Goal: Complete application form

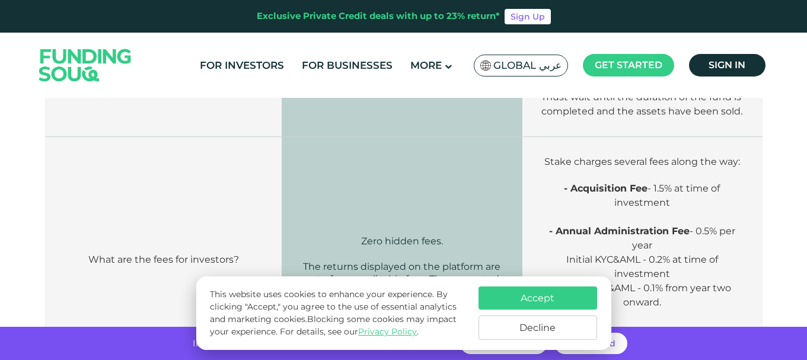
scroll to position [1595, 0]
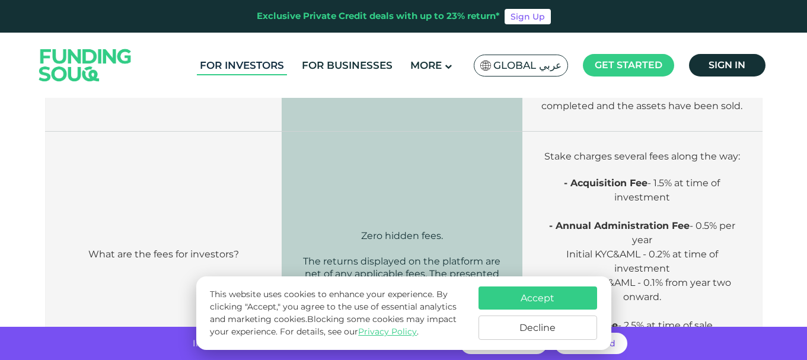
click at [259, 60] on link "For Investors" at bounding box center [242, 66] width 90 height 20
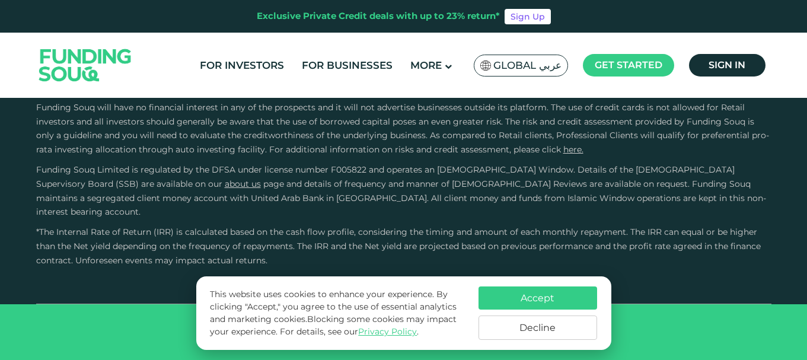
scroll to position [2378, 0]
type tc-range-slider "10000"
type tc-range-slider "20000"
drag, startPoint x: 91, startPoint y: 139, endPoint x: 76, endPoint y: 150, distance: 18.3
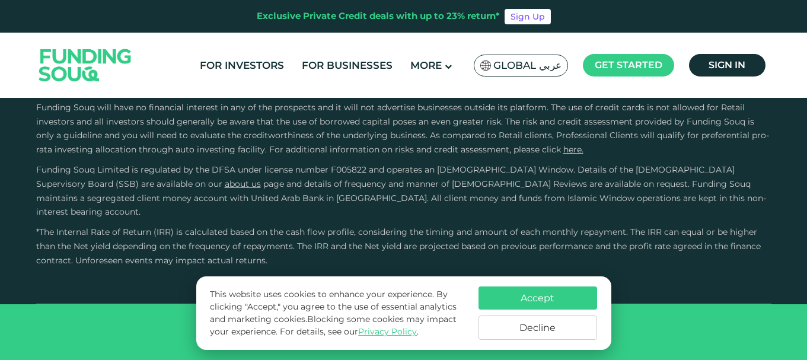
click at [522, 293] on button "Accept" at bounding box center [537, 297] width 119 height 23
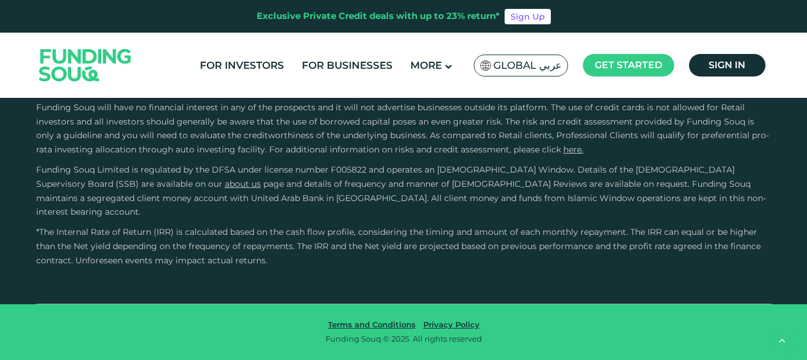
scroll to position [2368, 0]
type tc-range-slider "1"
drag, startPoint x: 433, startPoint y: 156, endPoint x: 282, endPoint y: 168, distance: 152.2
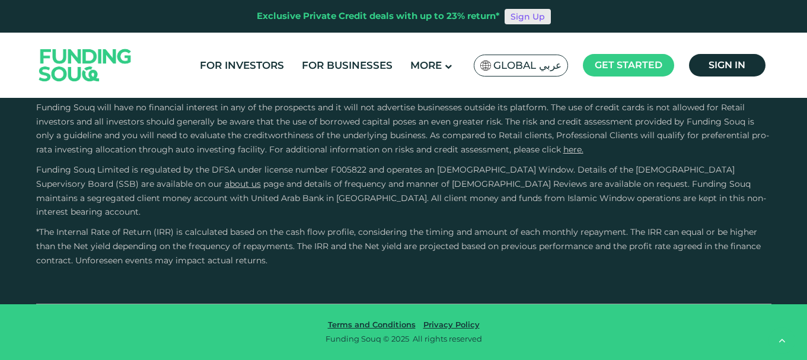
click at [522, 21] on link "Sign Up" at bounding box center [527, 16] width 46 height 15
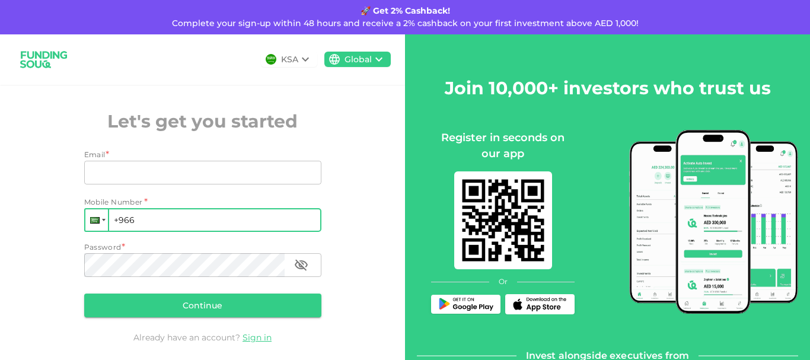
click at [102, 219] on div at bounding box center [104, 220] width 4 height 2
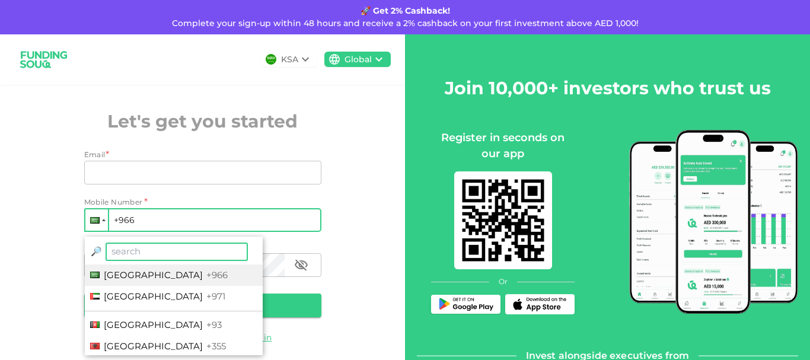
click at [147, 250] on input "search" at bounding box center [177, 251] width 142 height 18
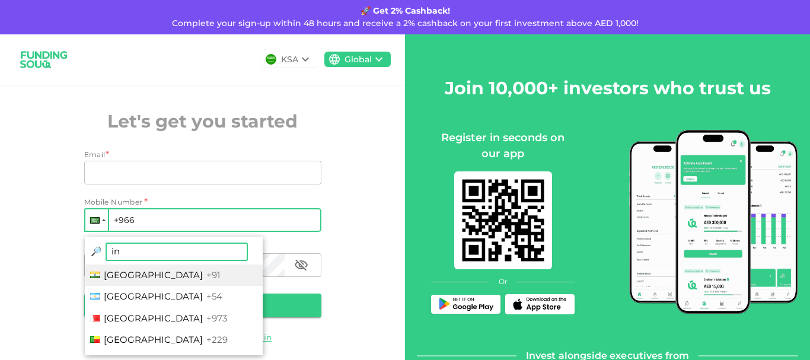
type input "in"
click at [206, 271] on span "+91" at bounding box center [213, 274] width 14 height 11
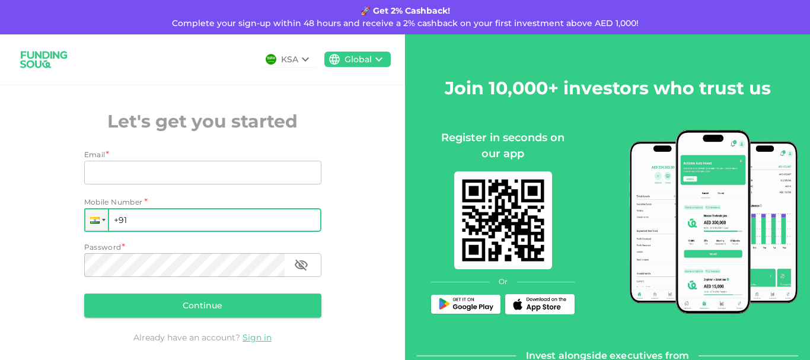
click at [46, 282] on div "KSA Global Let's get you started Email * Email Email Mobile Number * Phone +91 …" at bounding box center [202, 206] width 405 height 344
click at [186, 218] on input "+91" at bounding box center [202, 220] width 237 height 24
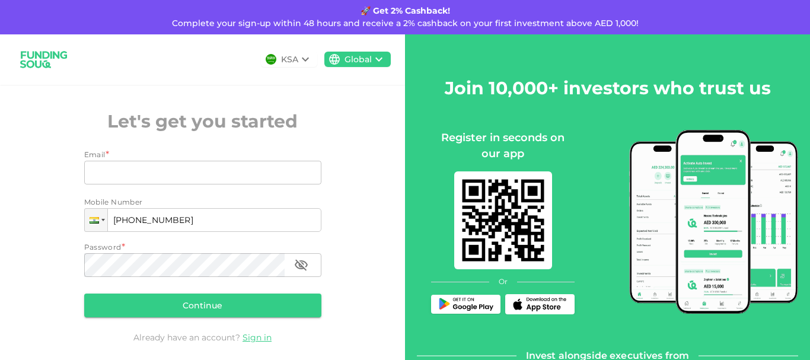
click at [218, 190] on div "Email * Email Email Mobile Number Phone +91 77100-54722 Password * Password Pas…" at bounding box center [202, 235] width 237 height 173
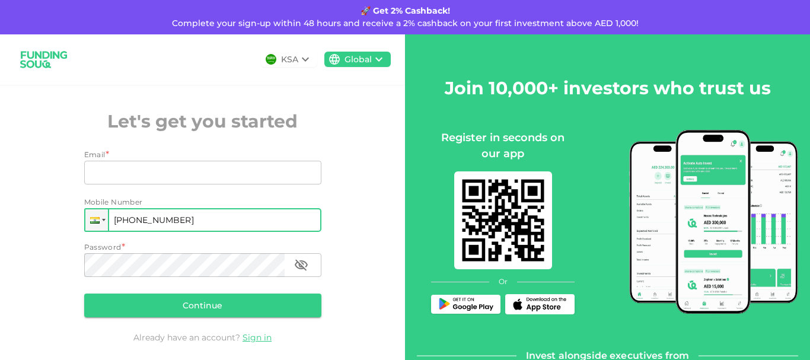
click at [125, 221] on input "+91 77100-54722" at bounding box center [202, 220] width 237 height 24
click at [204, 215] on input "+91" at bounding box center [202, 220] width 237 height 24
type input "+91 77100-54722"
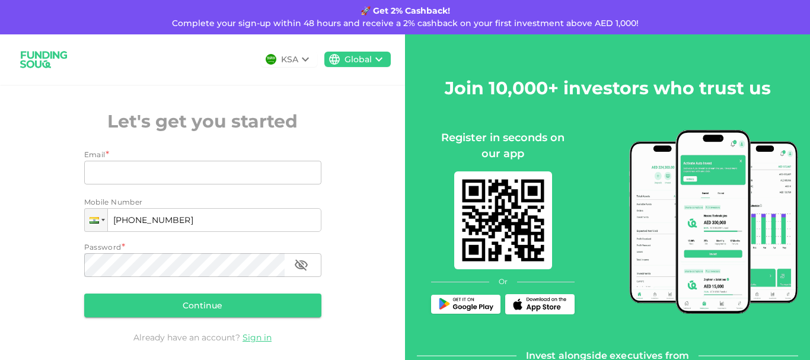
click at [292, 59] on div "KSA" at bounding box center [289, 59] width 17 height 12
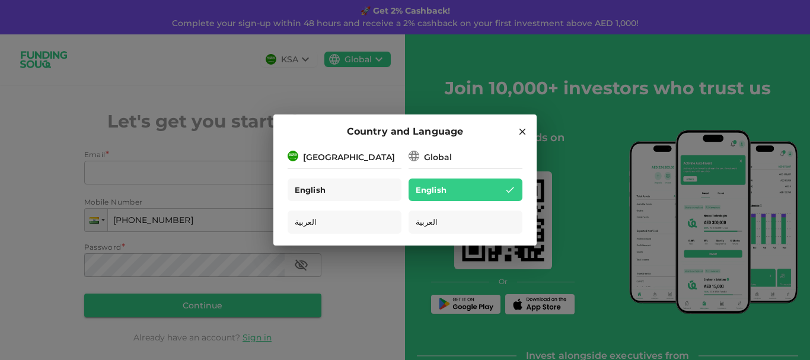
click at [314, 183] on span "English" at bounding box center [310, 190] width 31 height 14
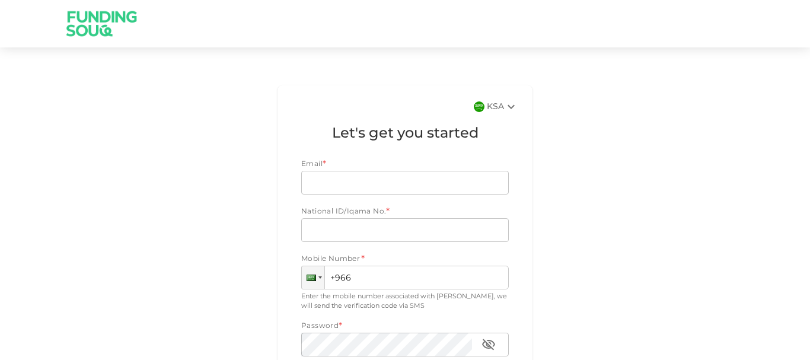
click at [507, 107] on icon at bounding box center [510, 107] width 7 height 4
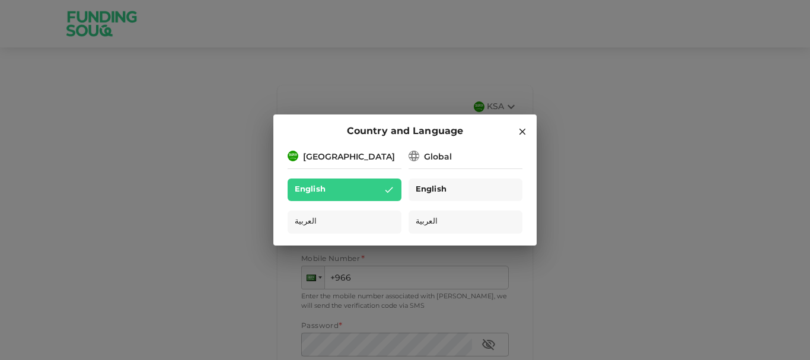
click at [449, 187] on div "English" at bounding box center [465, 189] width 114 height 23
